Goal: Submit feedback/report problem

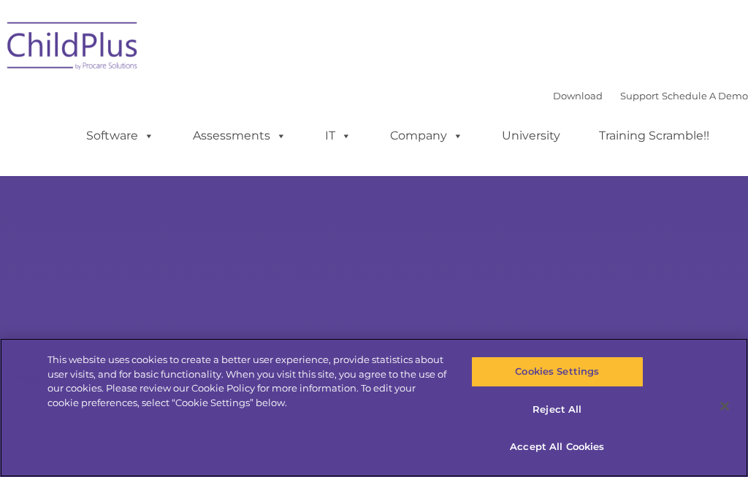
select select "MEDIUM"
click at [605, 387] on button "Cookies Settings" at bounding box center [557, 371] width 172 height 31
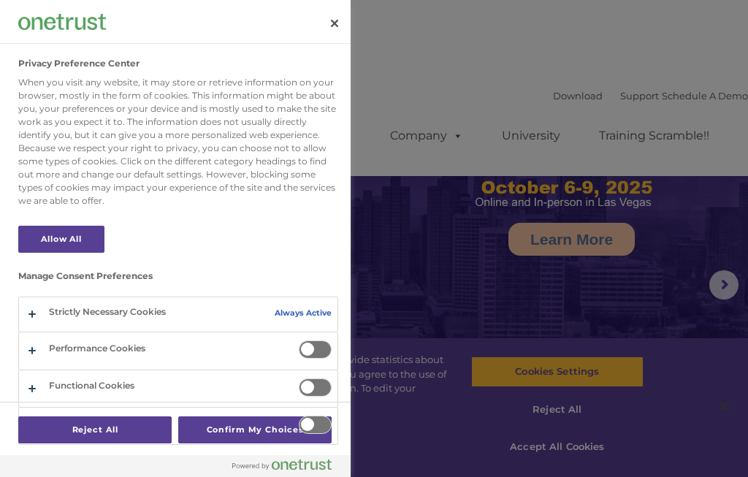
click at [340, 26] on button "Close" at bounding box center [334, 23] width 32 height 32
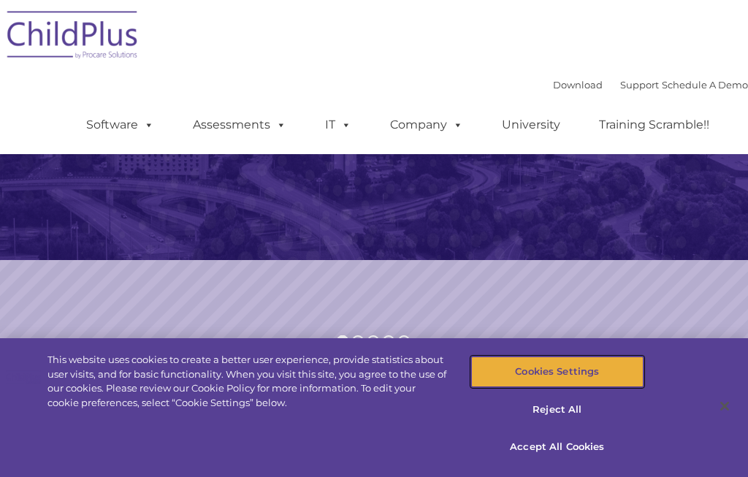
scroll to position [324, 0]
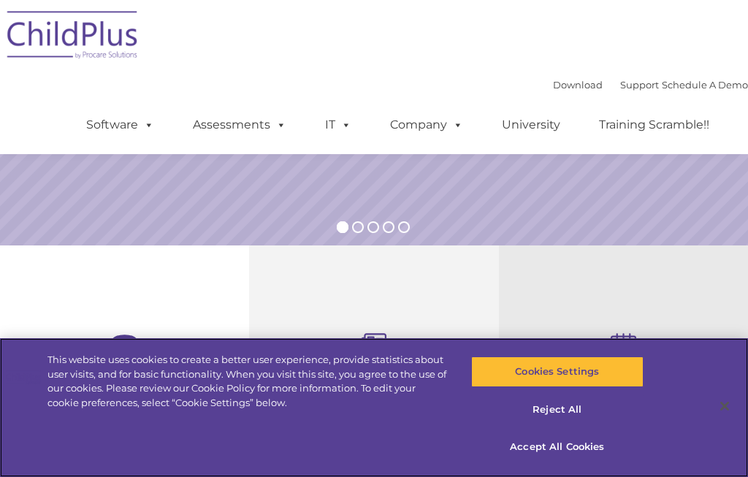
click at [572, 425] on button "Reject All" at bounding box center [557, 409] width 172 height 31
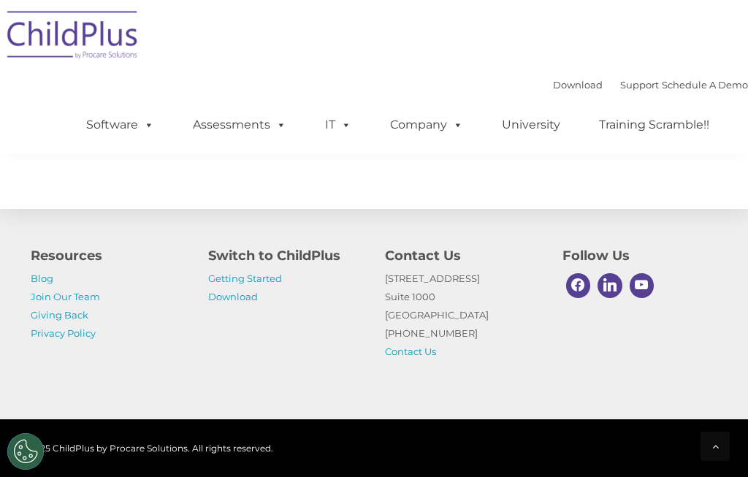
scroll to position [1531, 0]
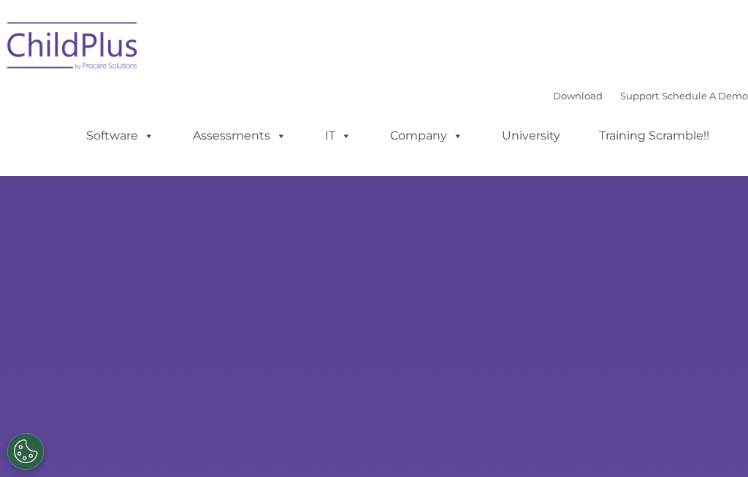
type input ""
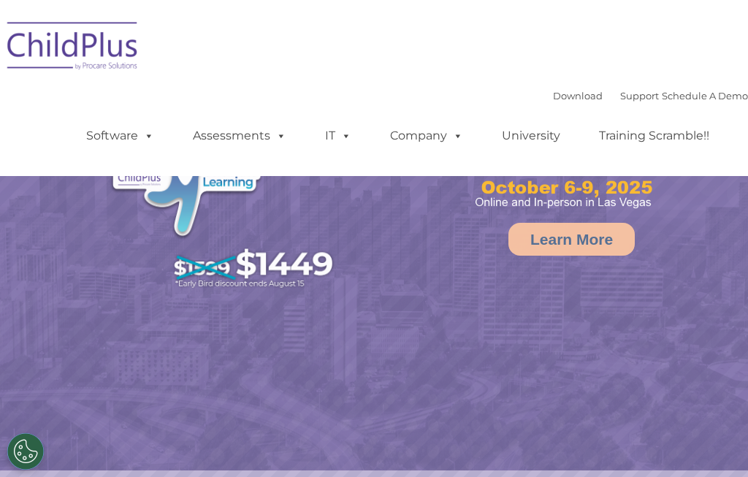
select select "MEDIUM"
